Goal: Task Accomplishment & Management: Complete application form

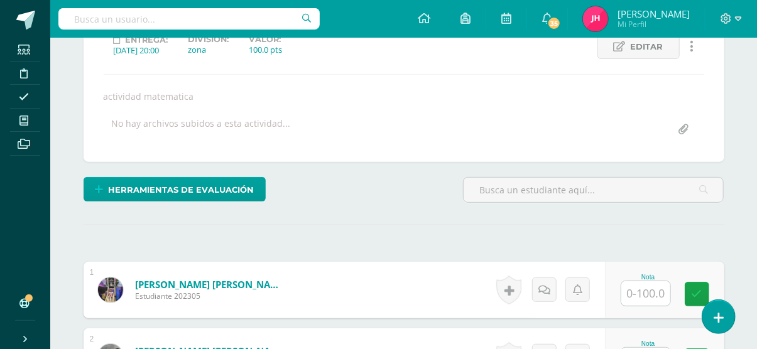
scroll to position [187, 0]
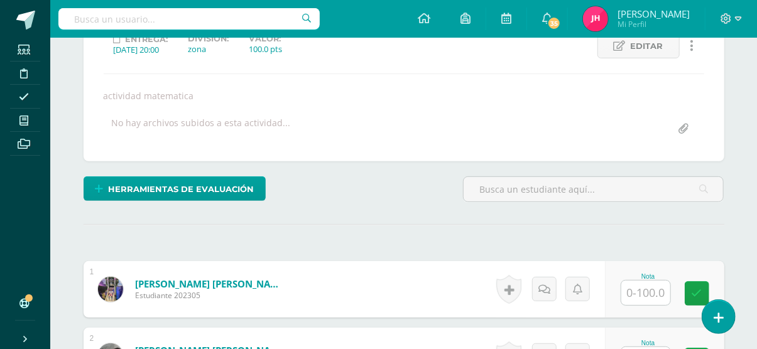
click at [384, 155] on div "actividad 5 actividad 8 actividad 7 actividad 6 actividad 5 actividad 4 activid…" at bounding box center [404, 61] width 640 height 199
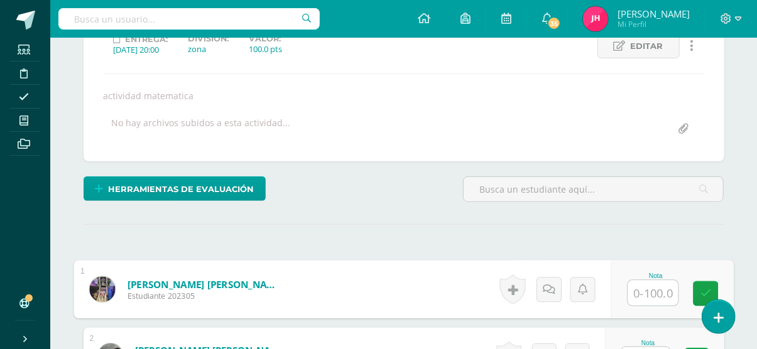
click at [654, 288] on input "text" at bounding box center [652, 293] width 50 height 25
type input "100"
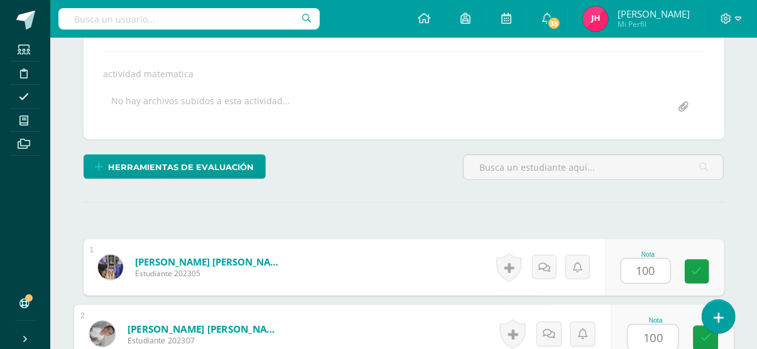
type input "100"
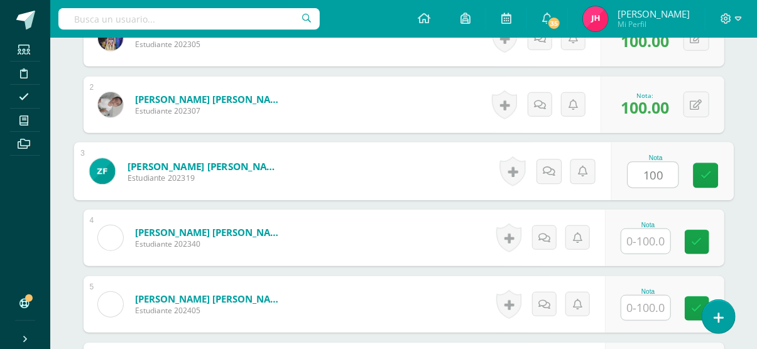
type input "100"
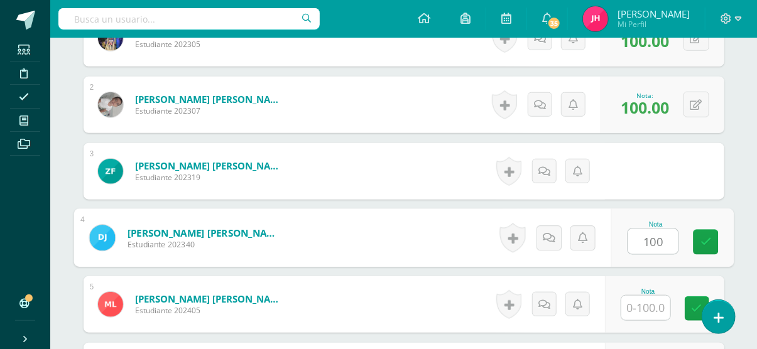
type input "100"
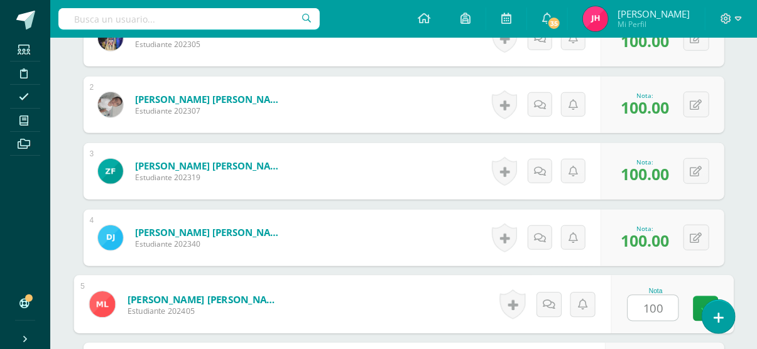
type input "100"
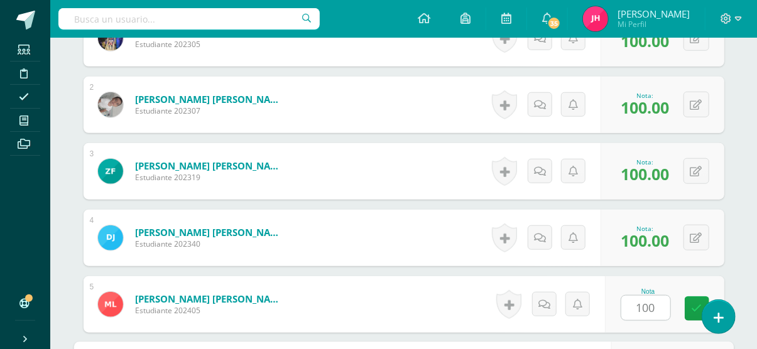
scroll to position [638, 0]
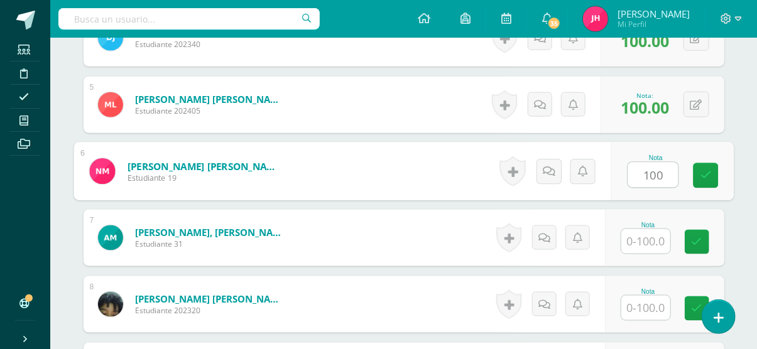
type input "100"
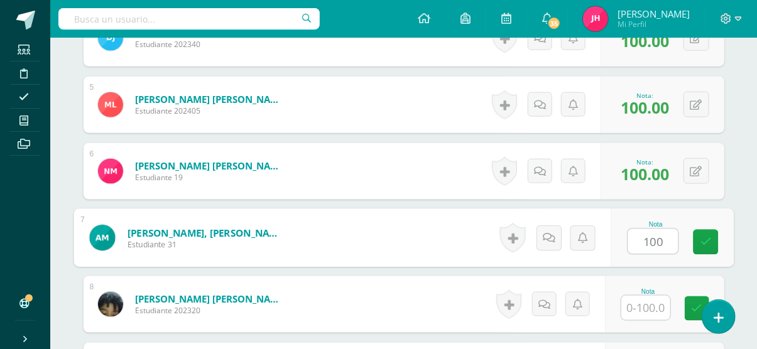
type input "100"
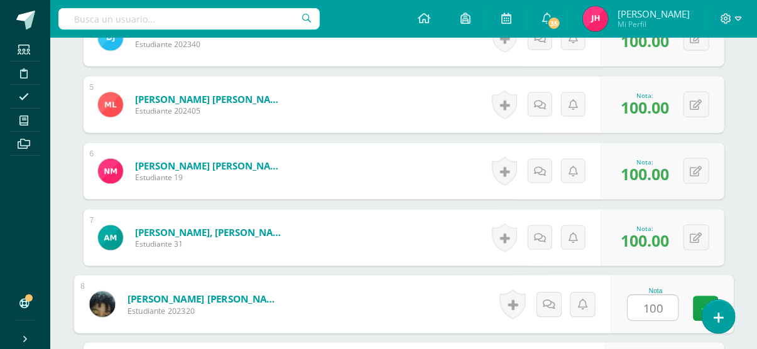
type input "100"
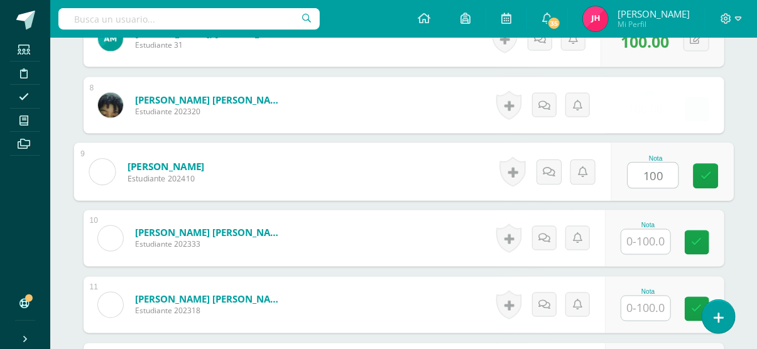
type input "100"
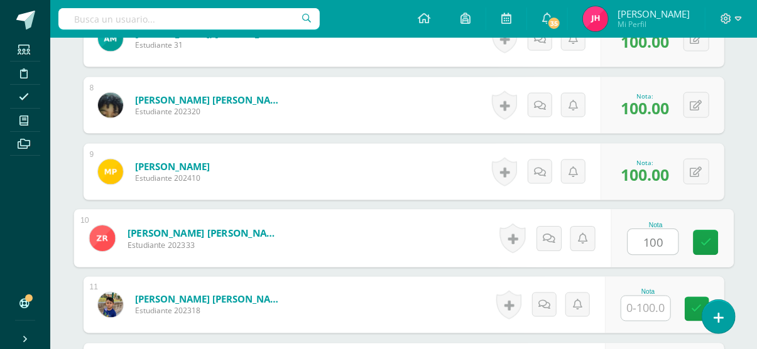
type input "100"
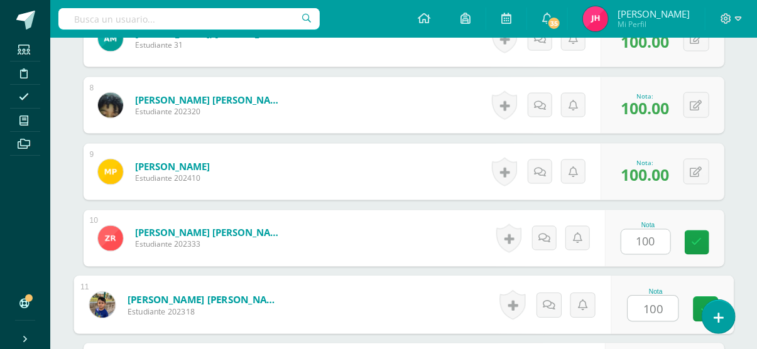
type input "100"
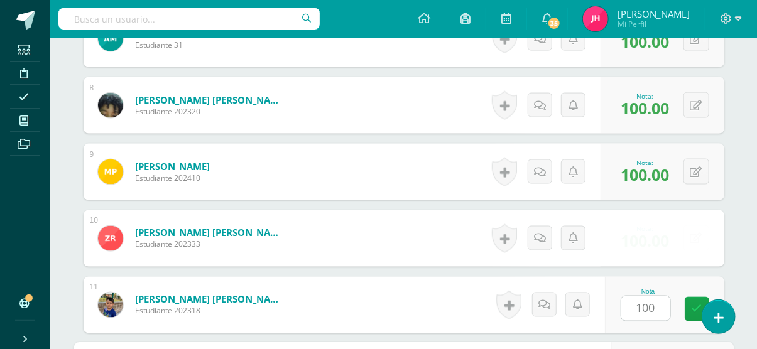
scroll to position [1037, 0]
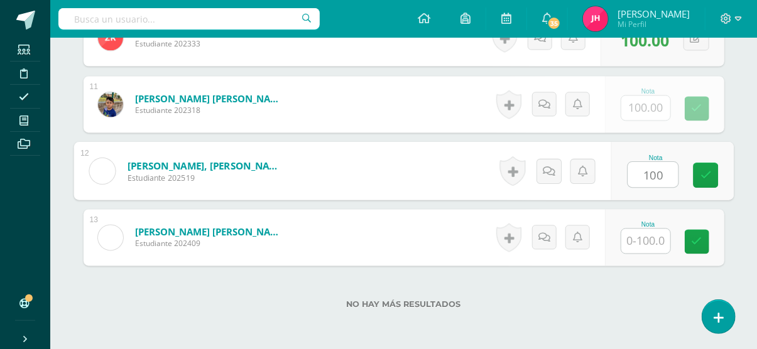
type input "100"
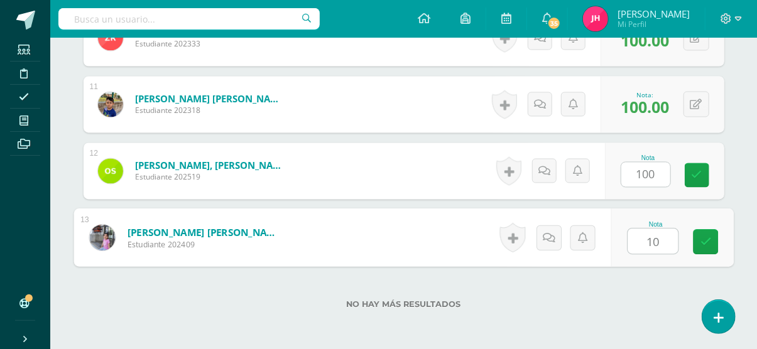
type input "100"
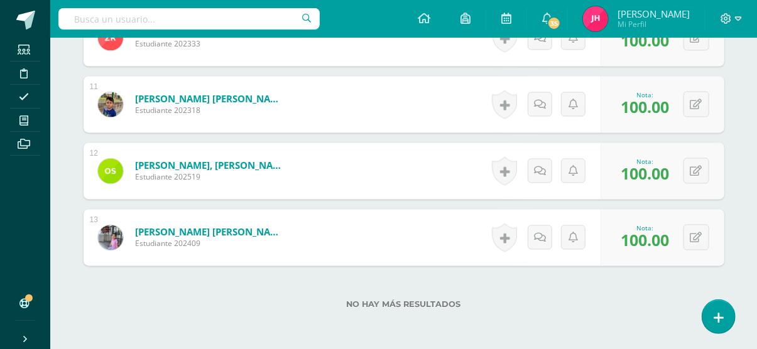
scroll to position [1100, 0]
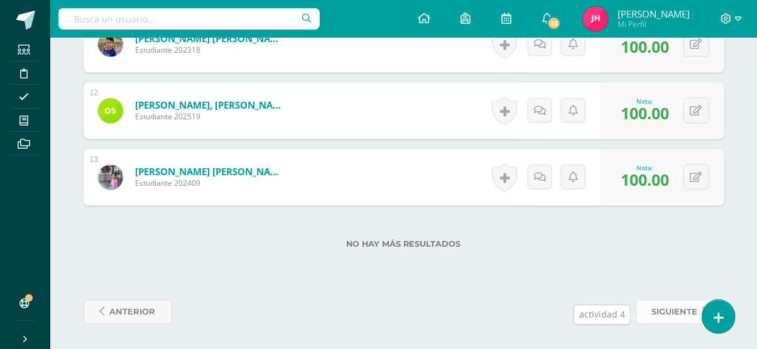
click at [660, 312] on span "siguiente" at bounding box center [675, 311] width 46 height 23
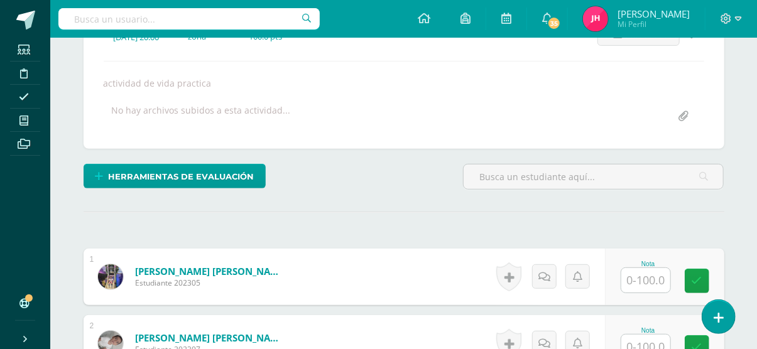
scroll to position [200, 0]
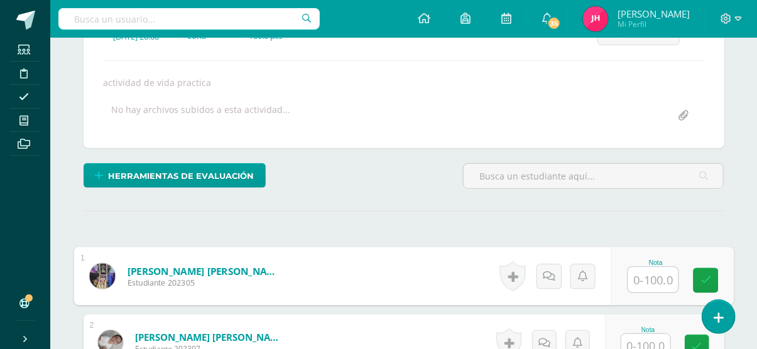
click at [642, 281] on input "text" at bounding box center [652, 279] width 50 height 25
type input "100"
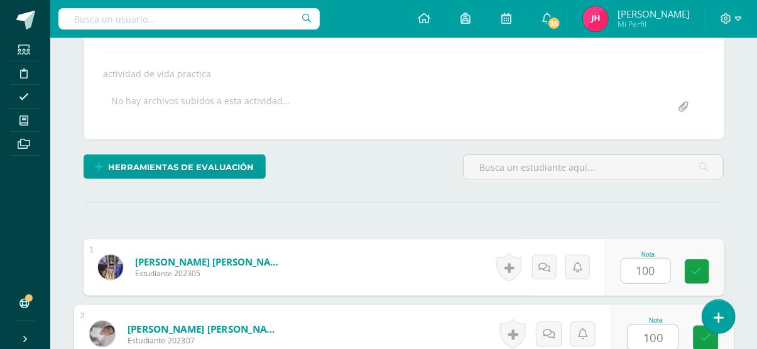
type input "100"
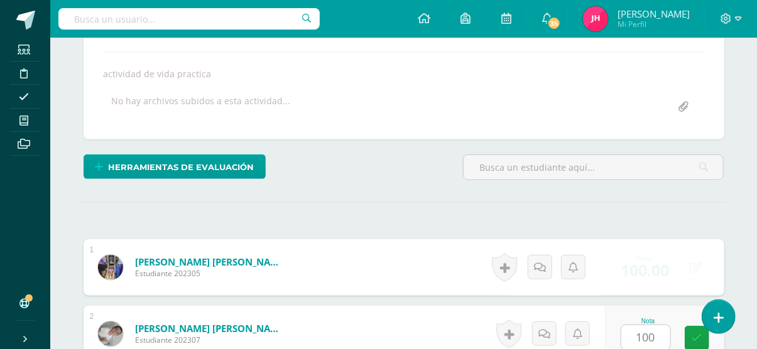
scroll to position [438, 0]
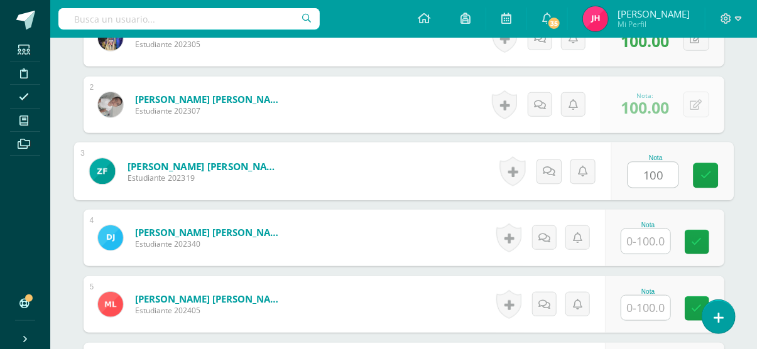
type input "100"
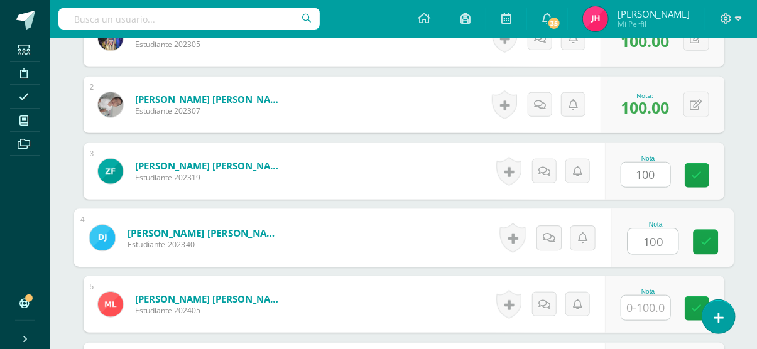
type input "100"
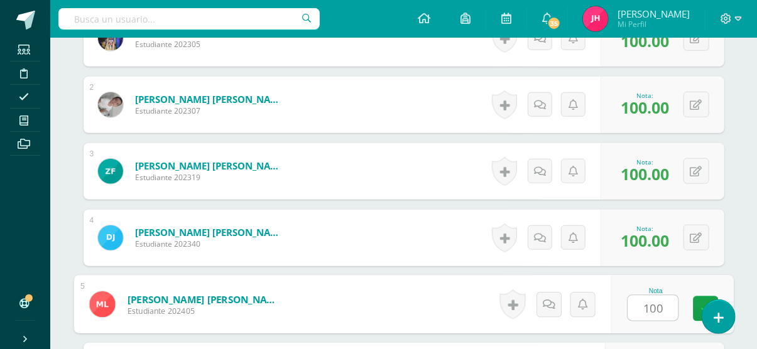
type input "100"
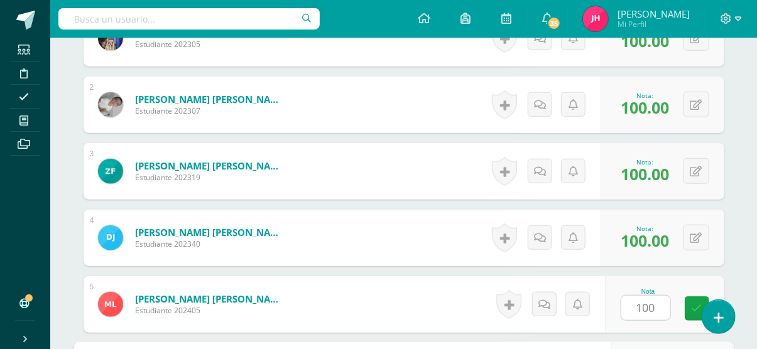
scroll to position [638, 0]
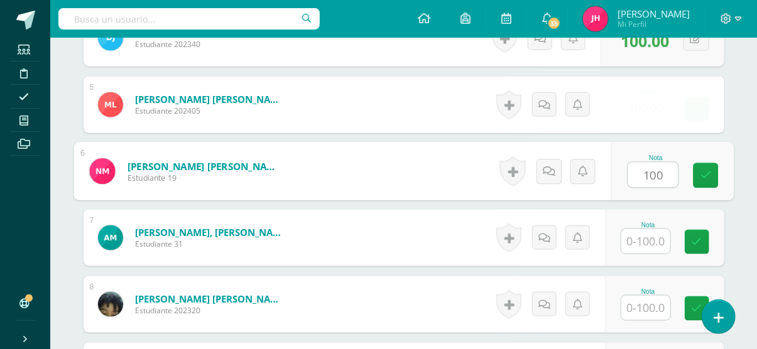
type input "100"
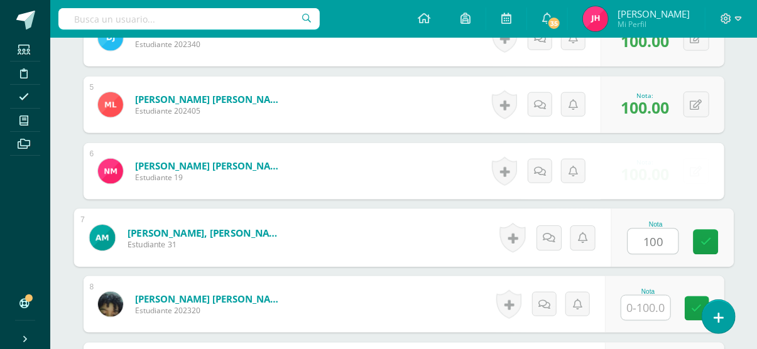
type input "100"
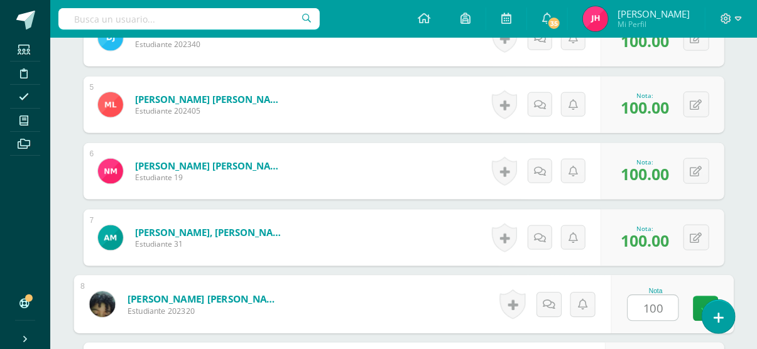
type input "100"
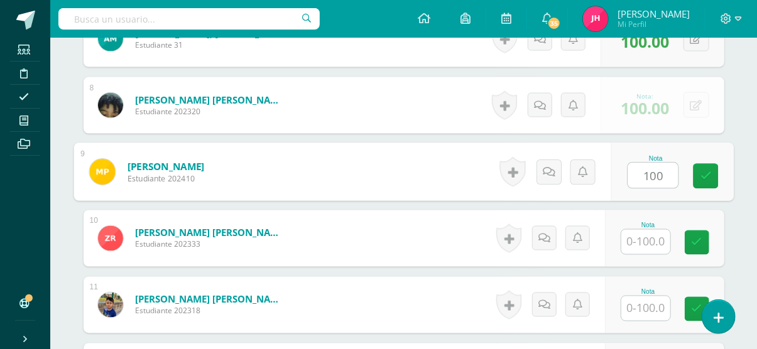
type input "100"
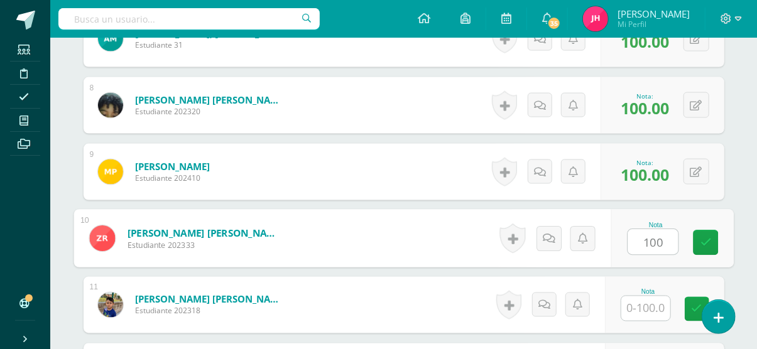
type input "100"
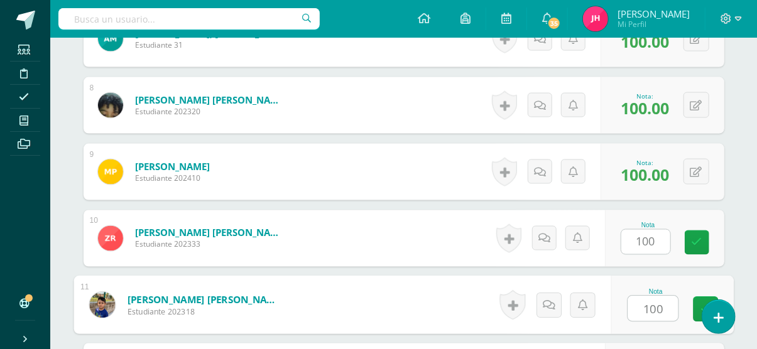
type input "100"
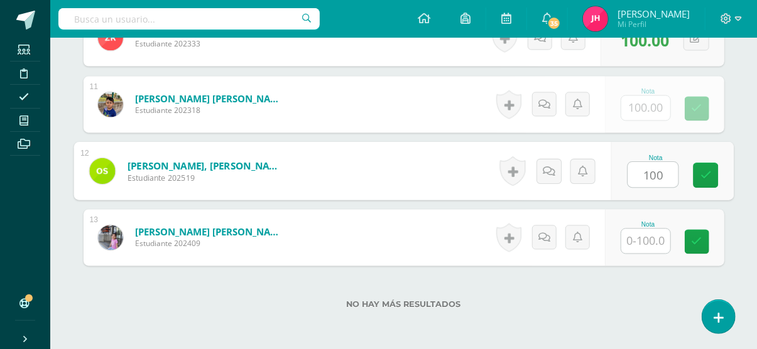
type input "100"
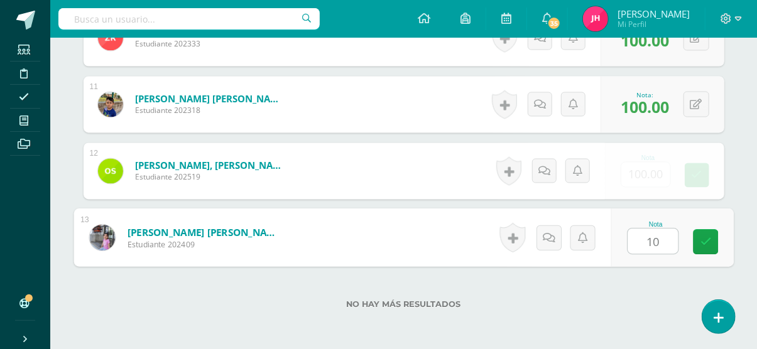
type input "100"
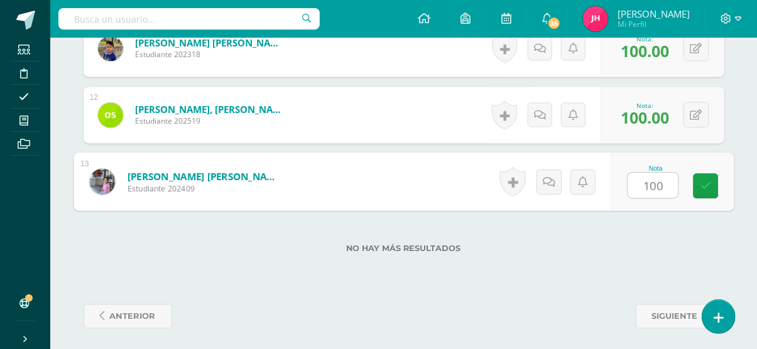
scroll to position [1100, 0]
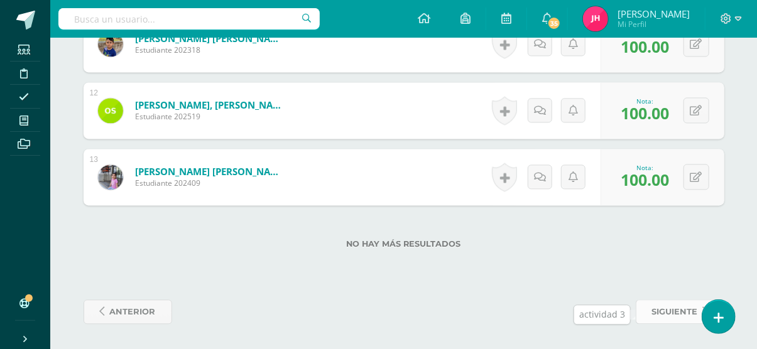
click at [645, 308] on link "siguiente" at bounding box center [679, 311] width 89 height 24
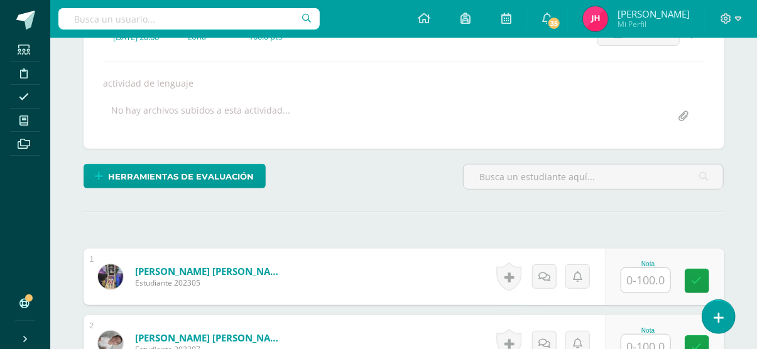
scroll to position [200, 0]
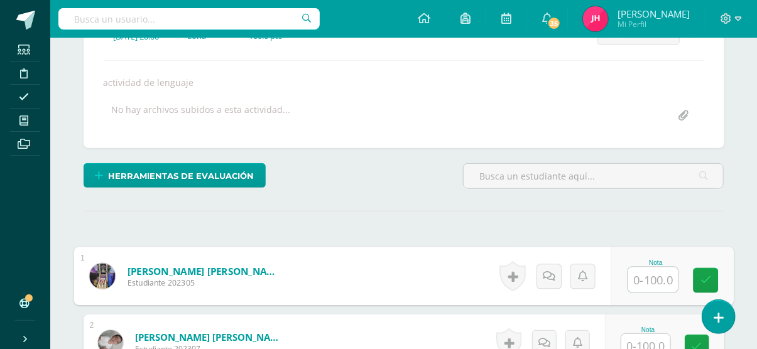
click at [657, 275] on input "text" at bounding box center [652, 279] width 50 height 25
type input "100"
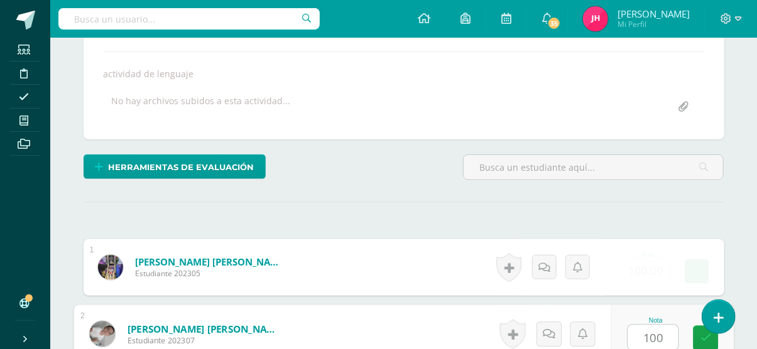
type input "100"
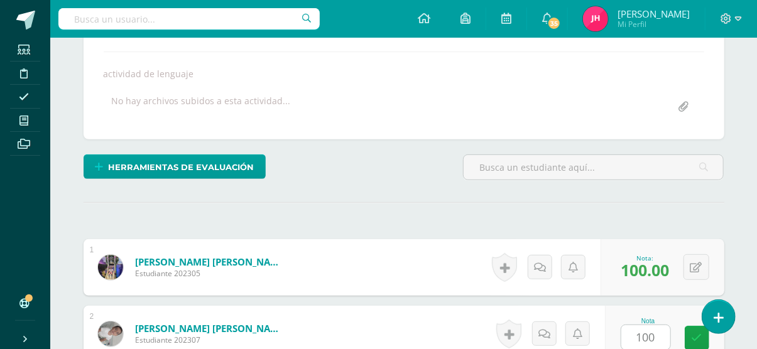
scroll to position [438, 0]
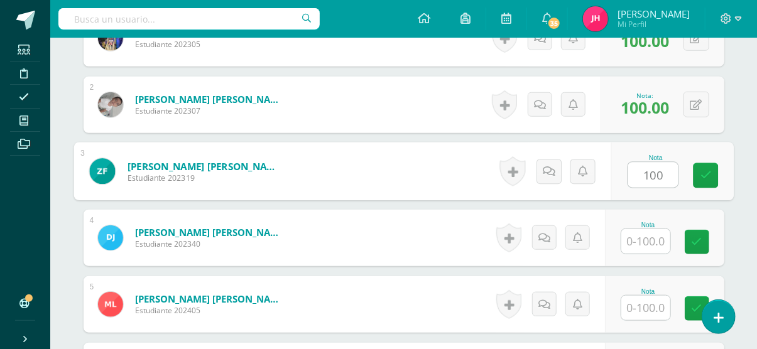
type input "100"
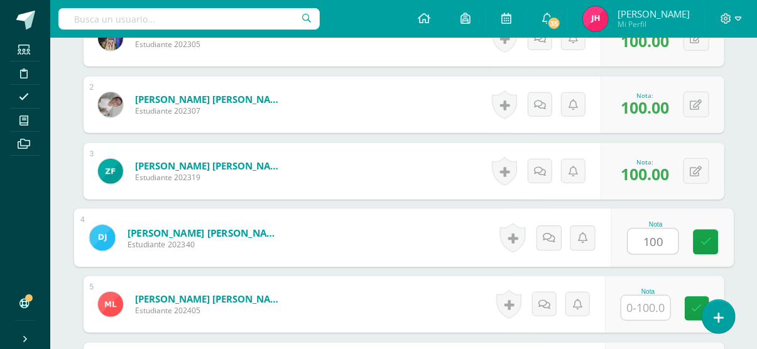
type input "100"
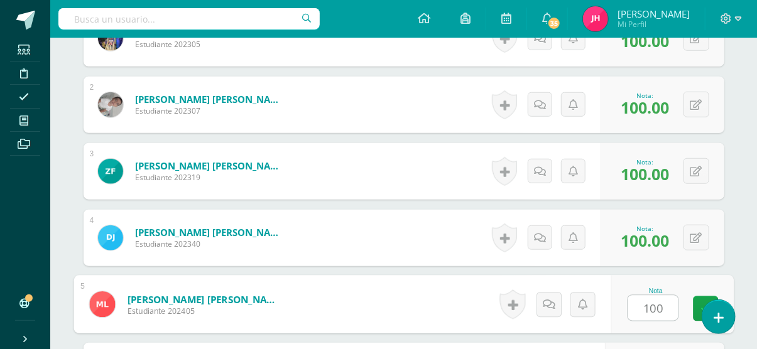
type input "100"
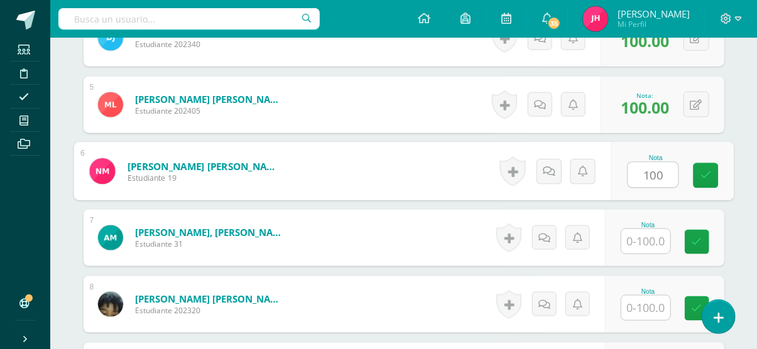
type input "100"
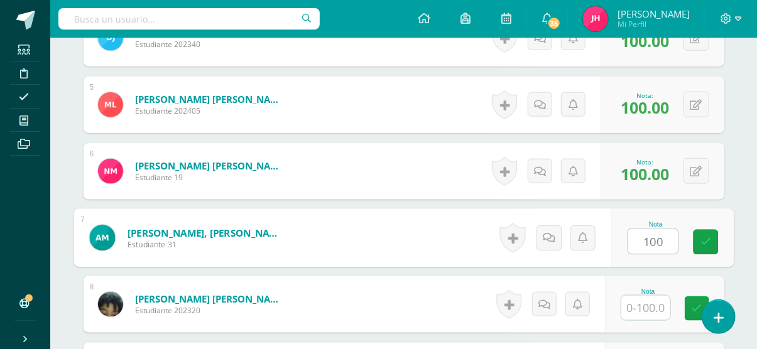
type input "100"
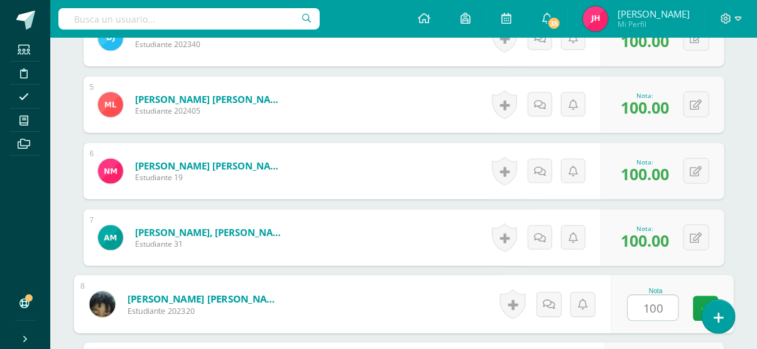
type input "100"
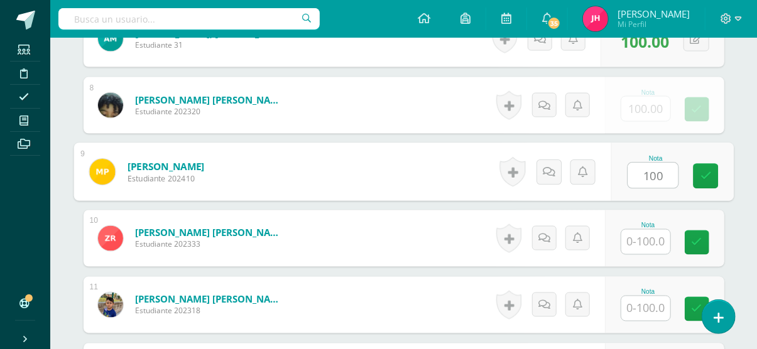
type input "100"
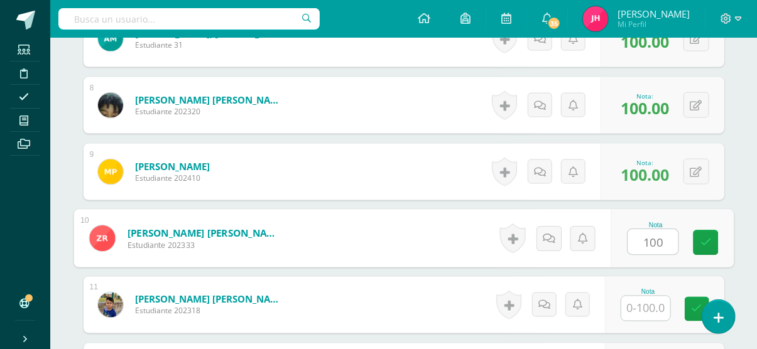
type input "100"
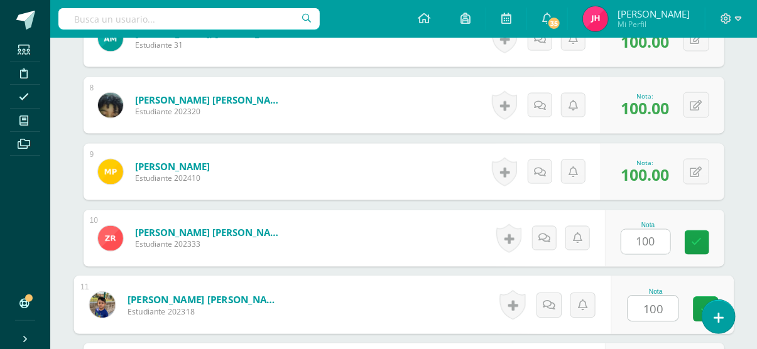
type input "100"
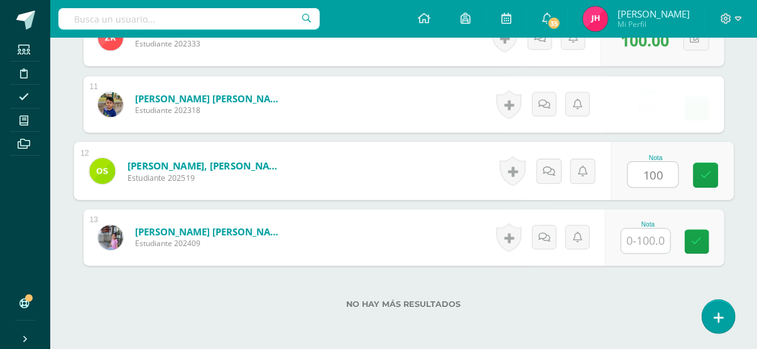
type input "100"
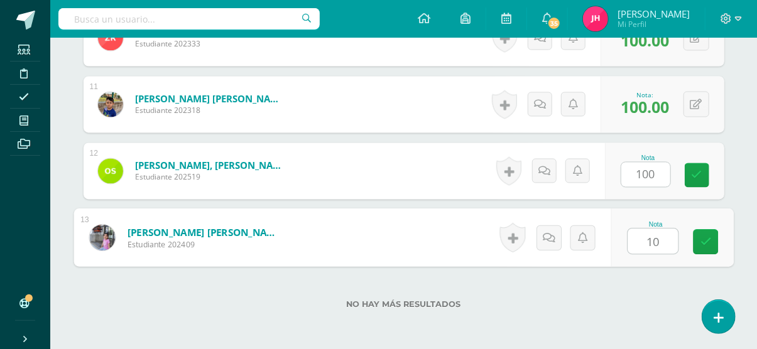
type input "100"
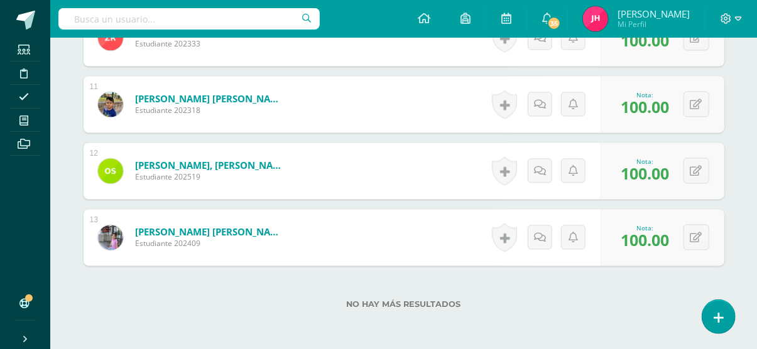
scroll to position [1100, 0]
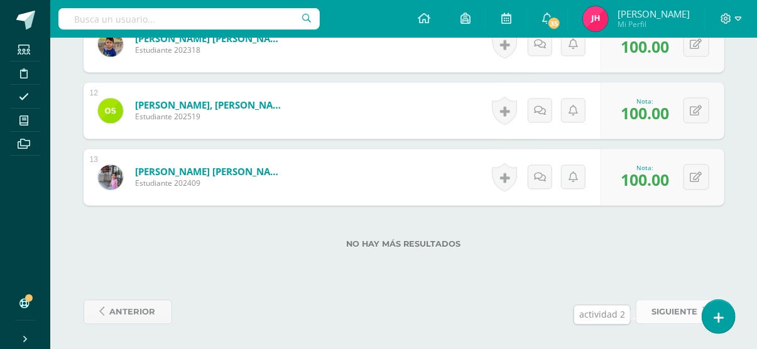
click at [654, 321] on span "siguiente" at bounding box center [675, 311] width 46 height 23
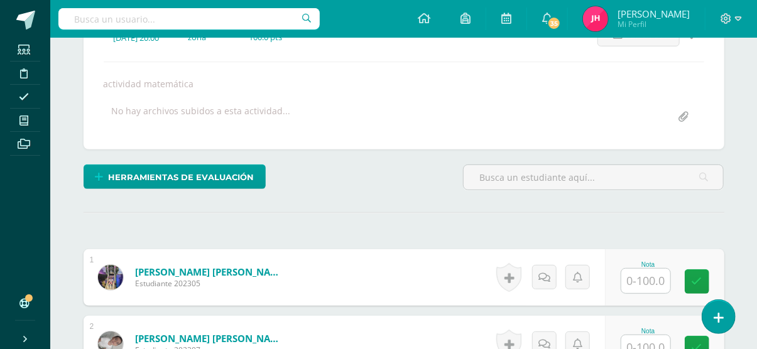
scroll to position [200, 0]
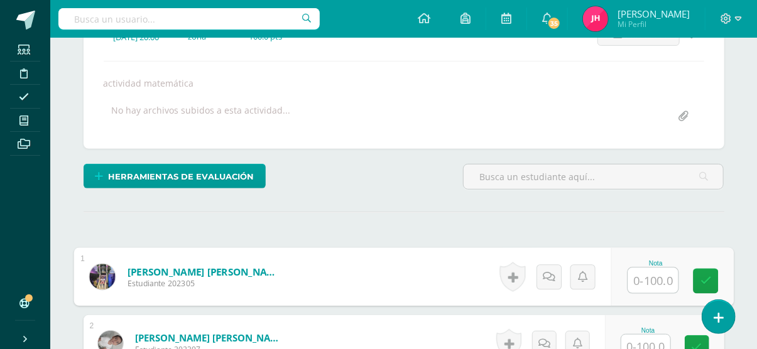
click at [653, 274] on input "text" at bounding box center [652, 280] width 50 height 25
type input "100"
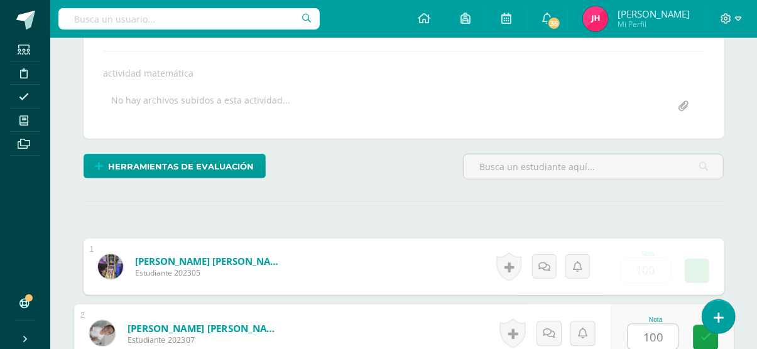
type input "100"
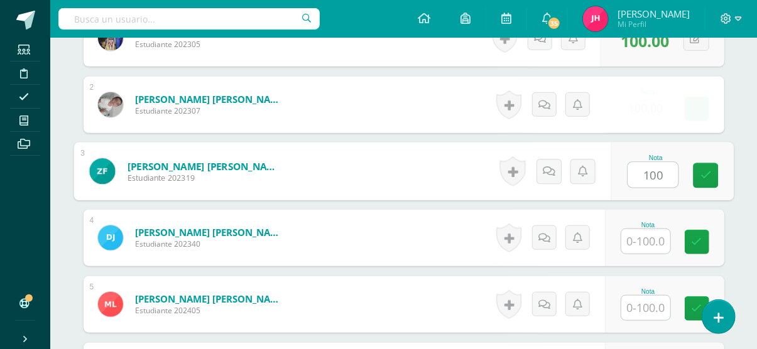
type input "100"
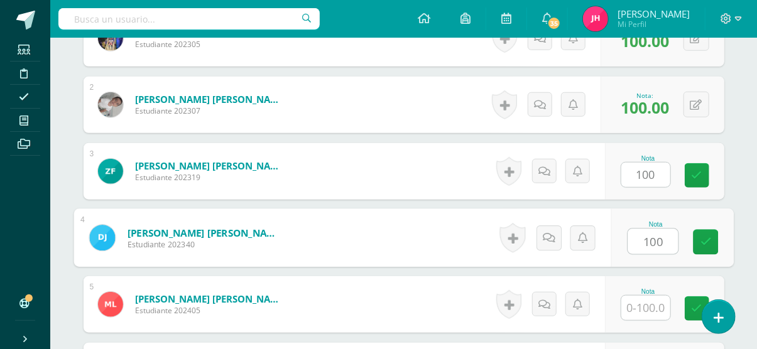
type input "100"
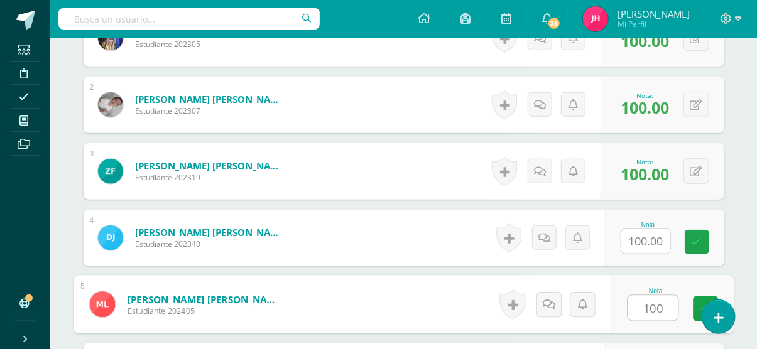
type input "100"
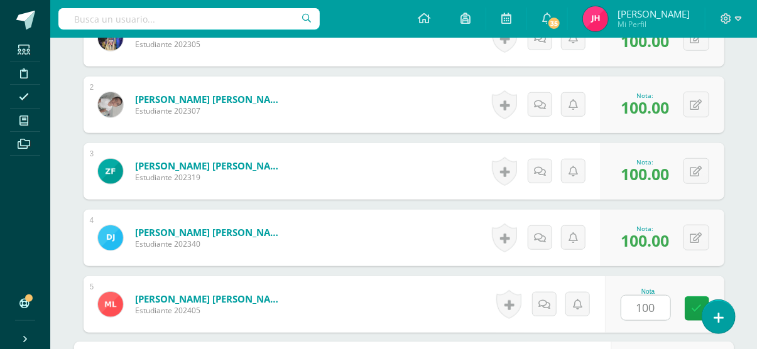
scroll to position [638, 0]
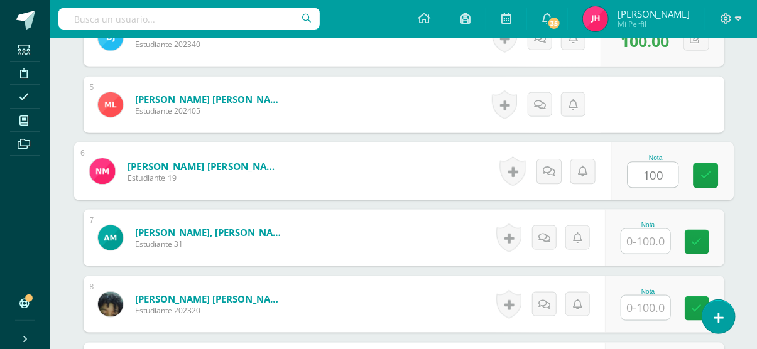
type input "100"
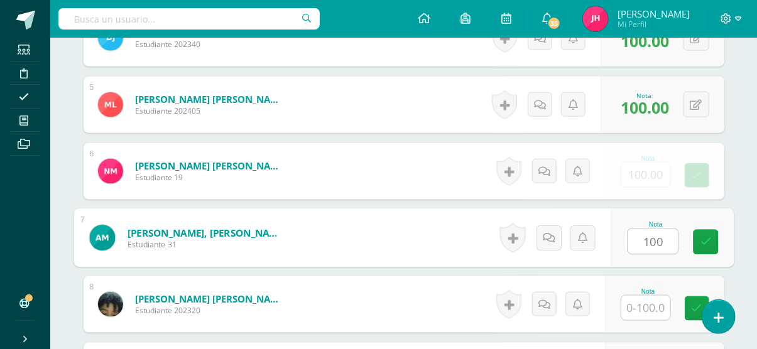
type input "100"
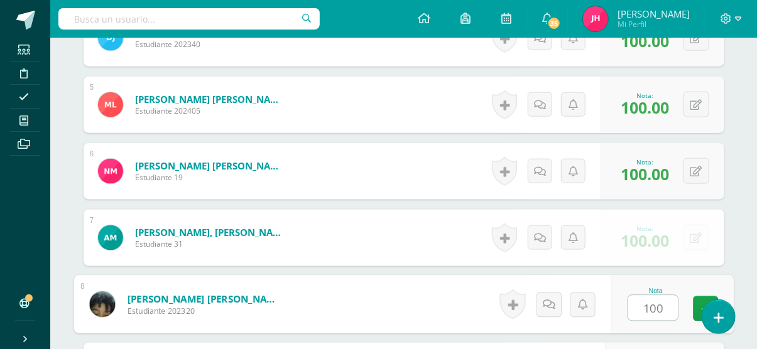
type input "100"
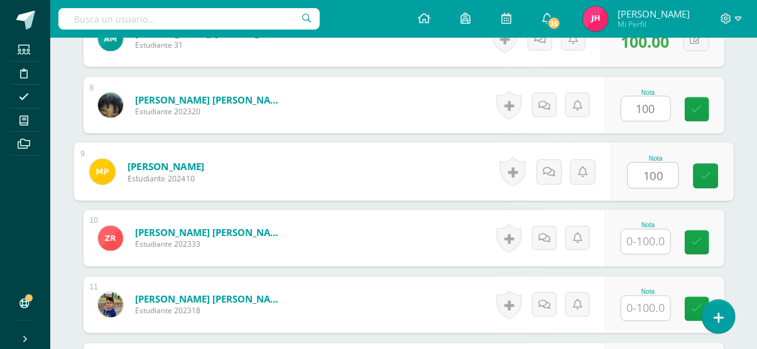
type input "100"
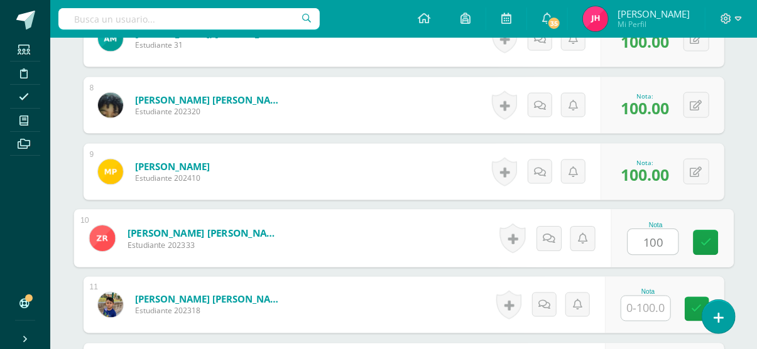
type input "100"
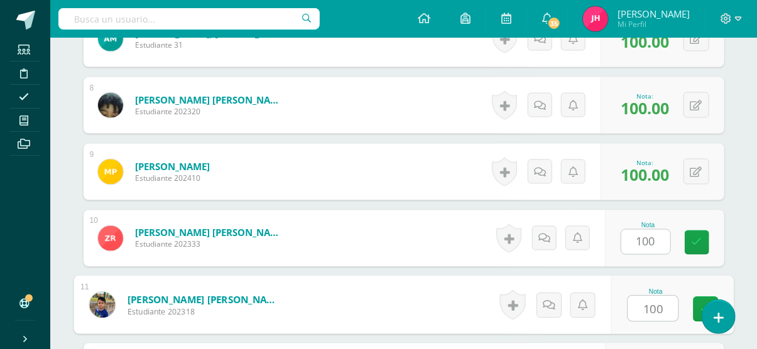
type input "100"
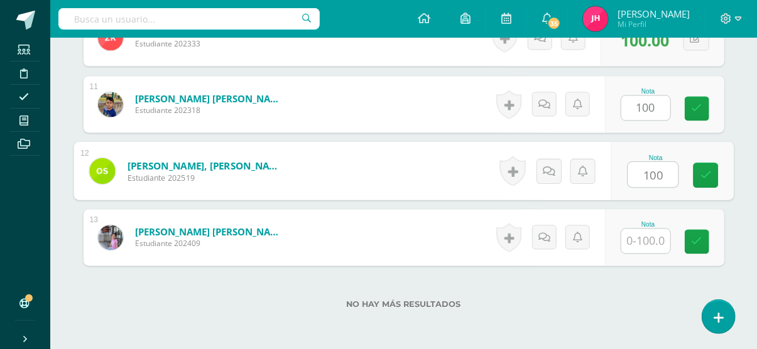
type input "100"
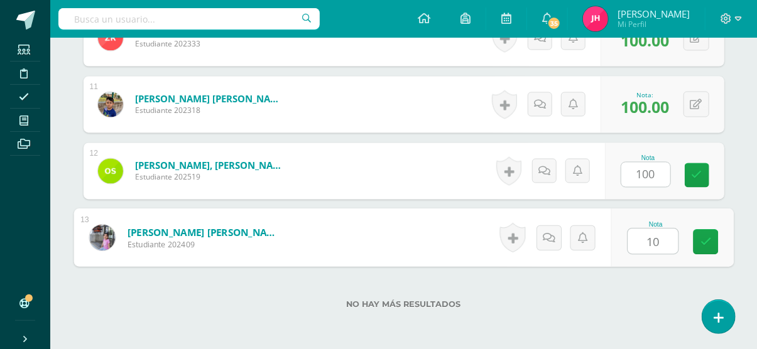
type input "100"
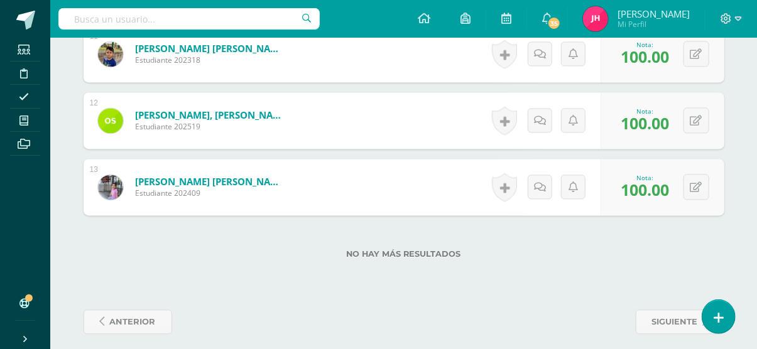
scroll to position [1100, 0]
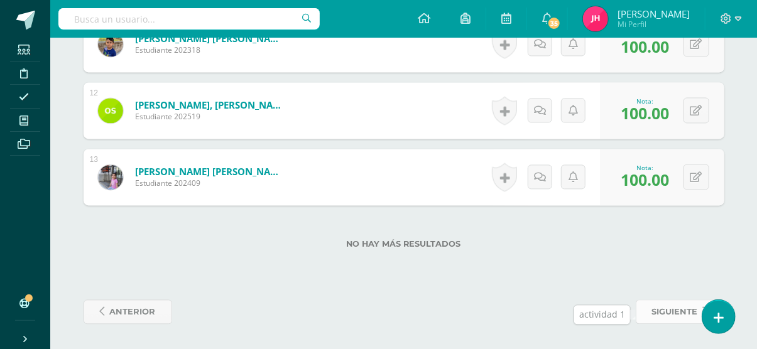
click at [655, 310] on span "siguiente" at bounding box center [675, 311] width 46 height 23
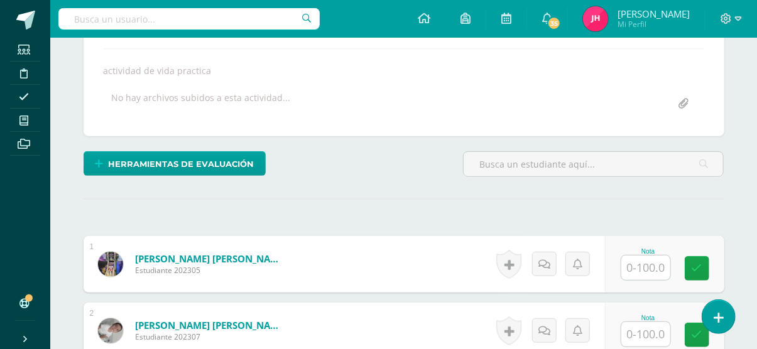
scroll to position [222, 0]
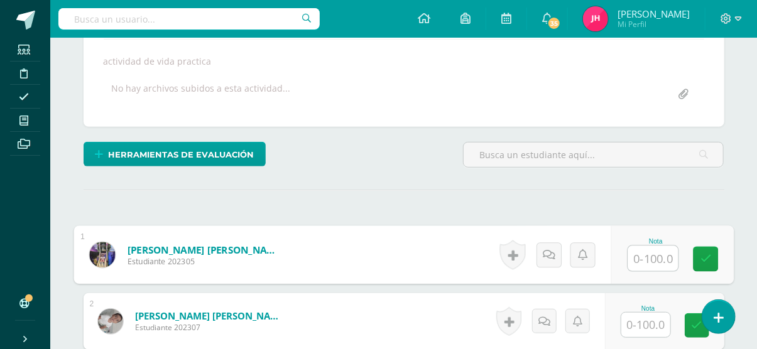
click at [654, 261] on input "text" at bounding box center [652, 258] width 50 height 25
type input "100"
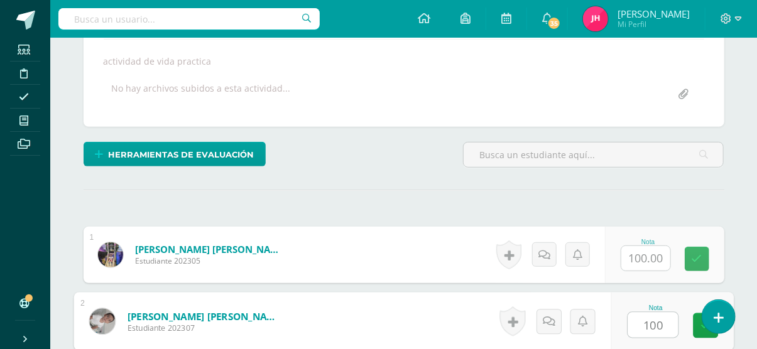
type input "100"
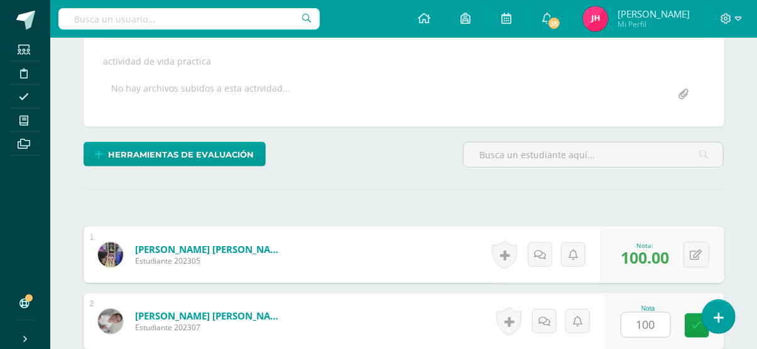
scroll to position [438, 0]
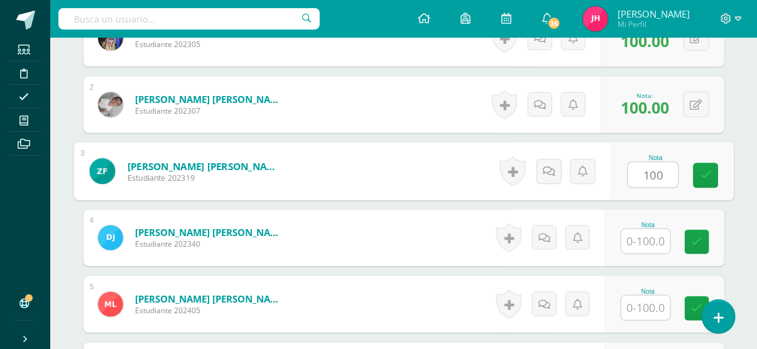
type input "100"
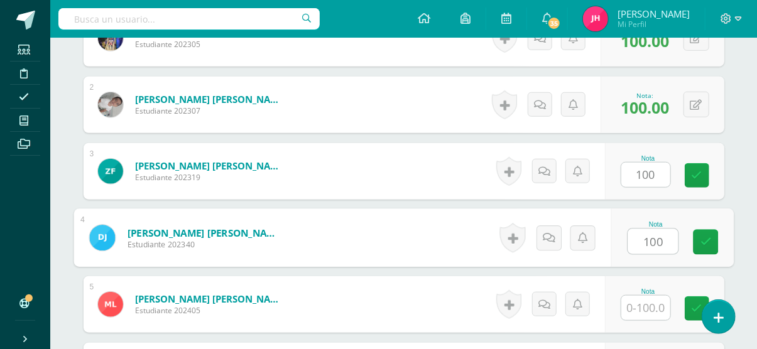
type input "100"
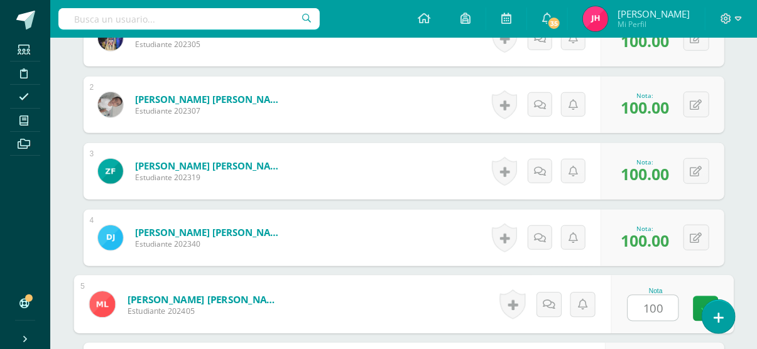
type input "100"
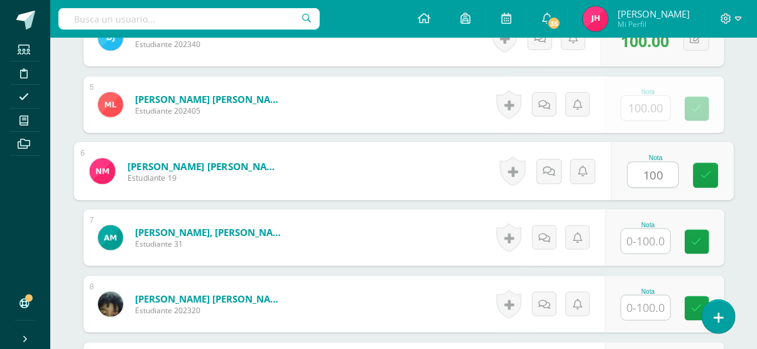
type input "100"
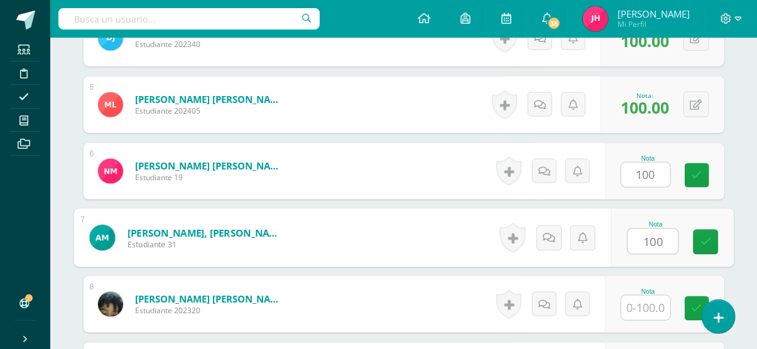
type input "100"
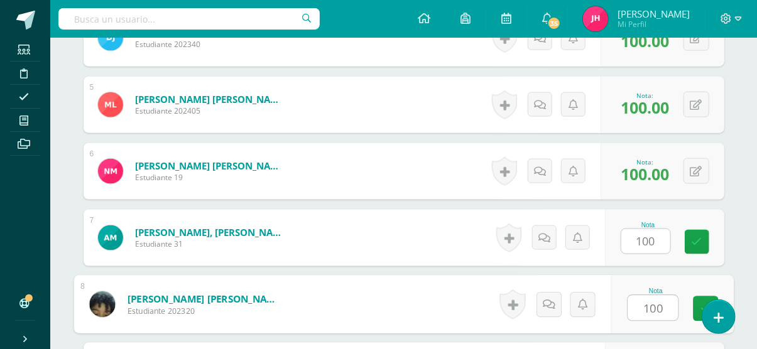
type input "100"
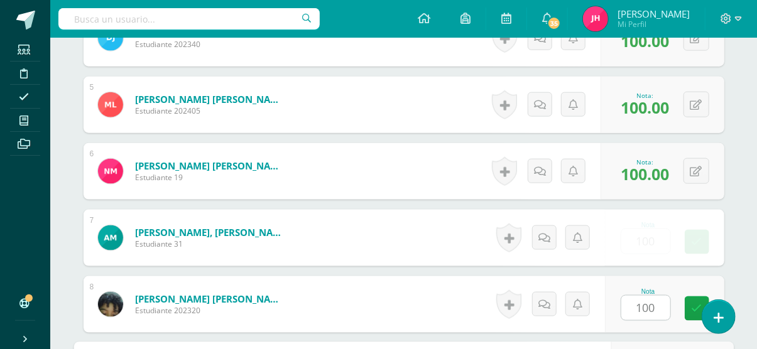
scroll to position [837, 0]
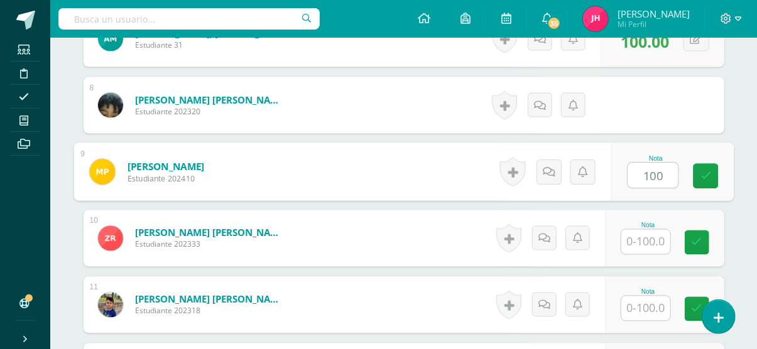
type input "100"
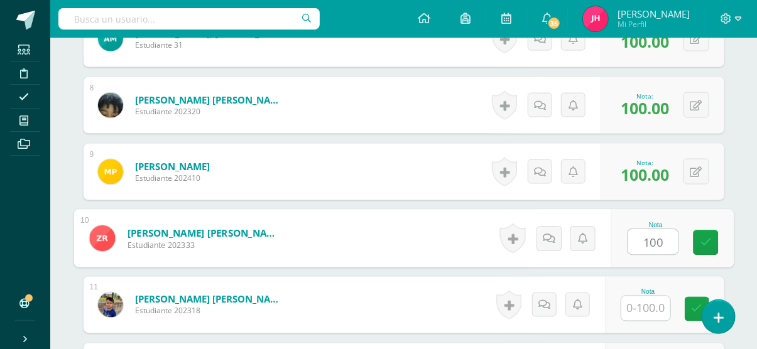
type input "100"
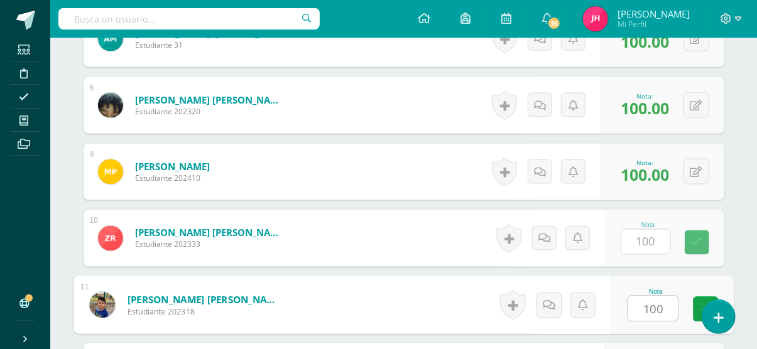
type input "100"
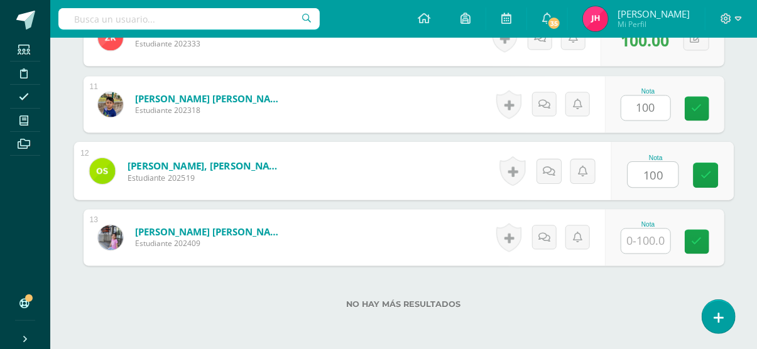
type input "100"
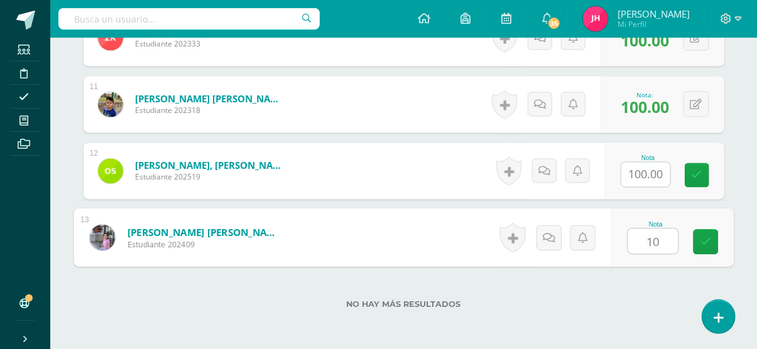
type input "100"
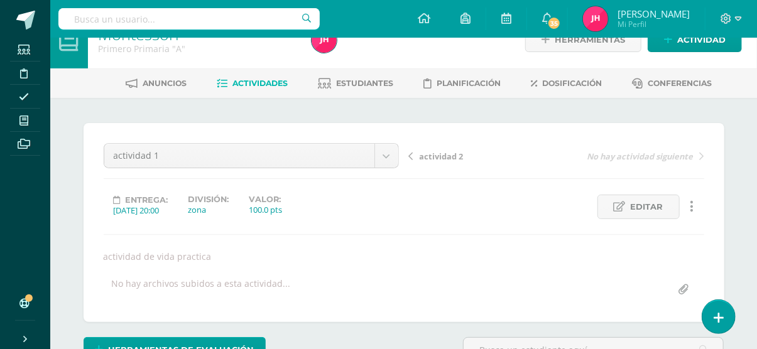
scroll to position [26, 0]
click at [277, 89] on link "Actividades" at bounding box center [252, 84] width 71 height 20
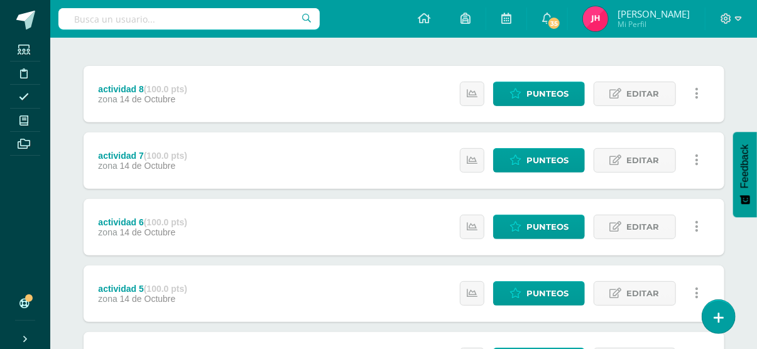
scroll to position [142, 0]
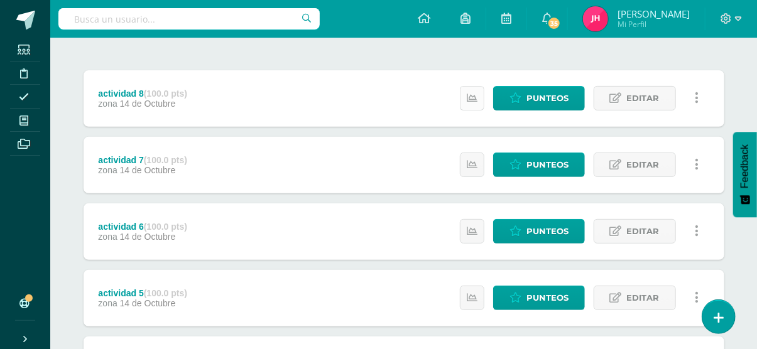
click at [466, 103] on link at bounding box center [472, 98] width 24 height 24
click at [468, 173] on link at bounding box center [472, 165] width 24 height 24
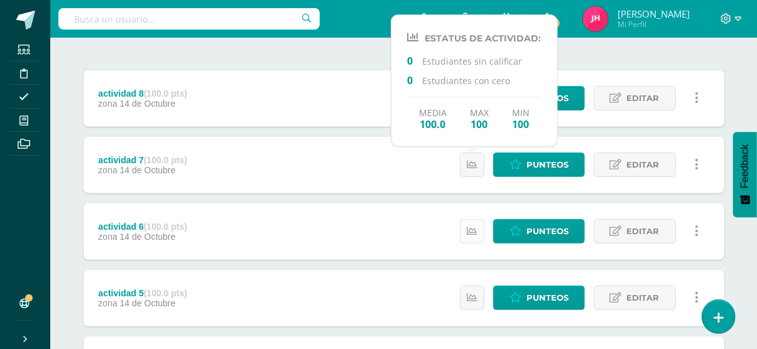
click at [471, 236] on link at bounding box center [472, 231] width 24 height 24
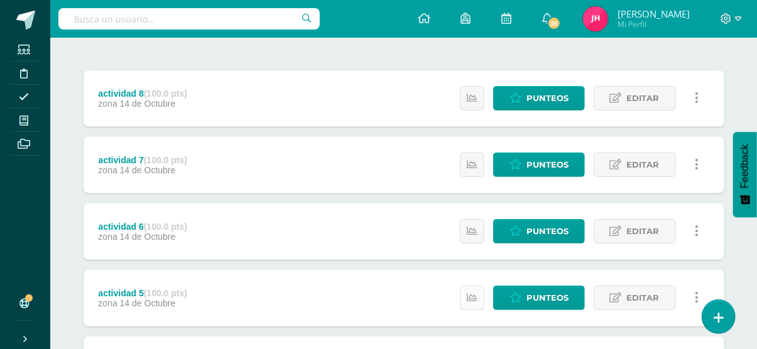
click at [474, 306] on link at bounding box center [472, 298] width 24 height 24
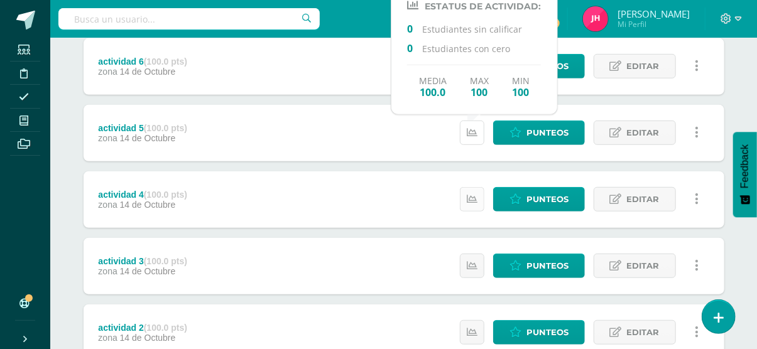
scroll to position [332, 0]
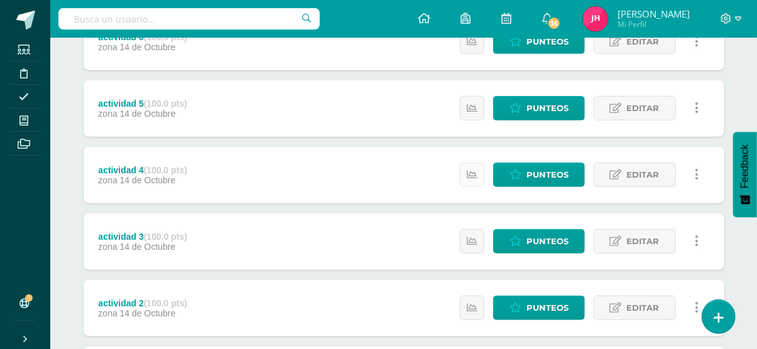
click at [475, 181] on link at bounding box center [472, 175] width 24 height 24
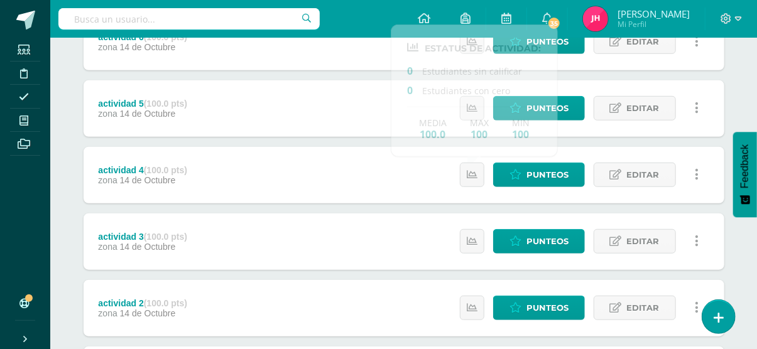
click at [472, 256] on div "Estatus de Actividad: 0 Estudiantes sin calificar 0 Estudiantes con cero Media …" at bounding box center [582, 241] width 283 height 57
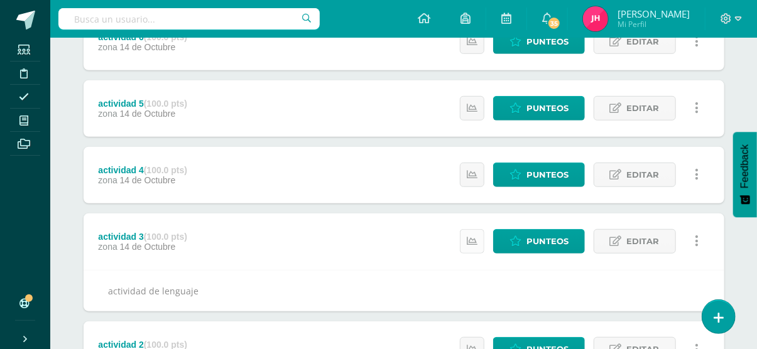
click at [472, 242] on icon at bounding box center [471, 241] width 11 height 11
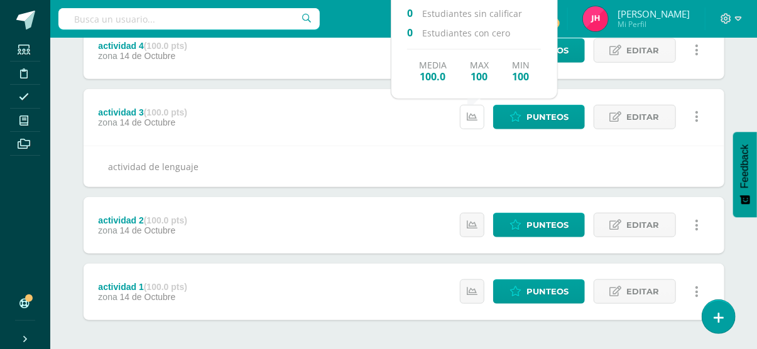
scroll to position [457, 0]
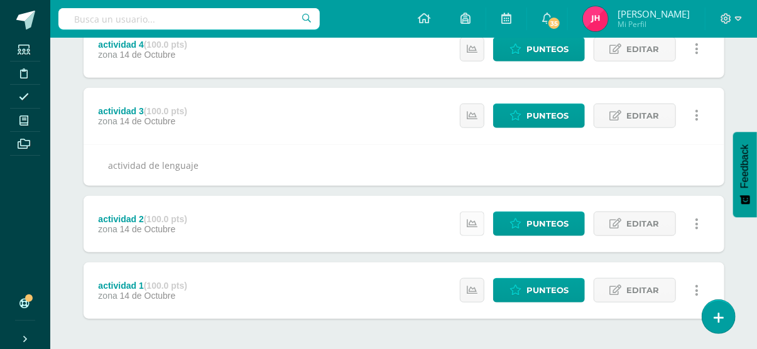
click at [473, 225] on icon at bounding box center [471, 223] width 11 height 11
click at [473, 292] on icon at bounding box center [471, 290] width 11 height 11
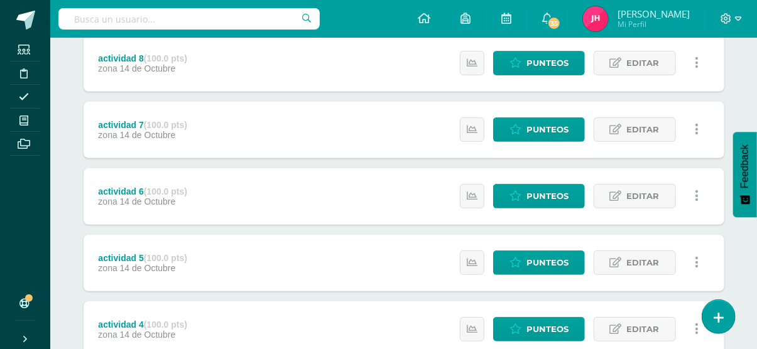
scroll to position [172, 0]
